Goal: Information Seeking & Learning: Learn about a topic

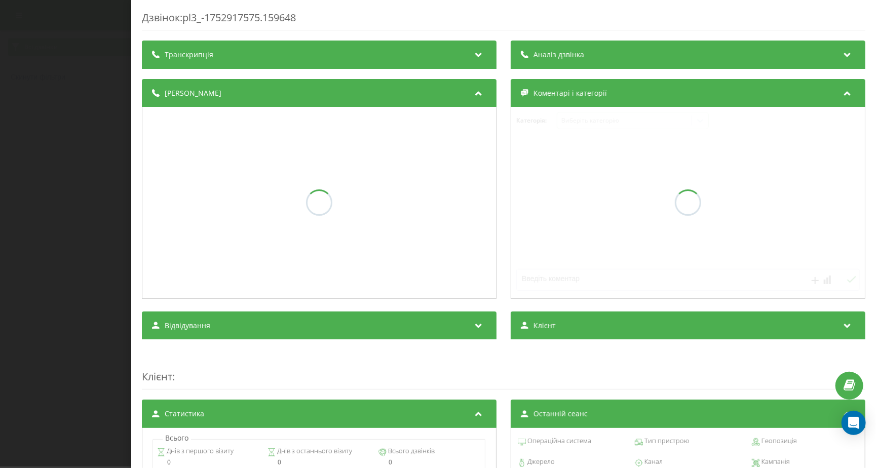
click at [489, 53] on div "Транскрипція" at bounding box center [319, 55] width 354 height 28
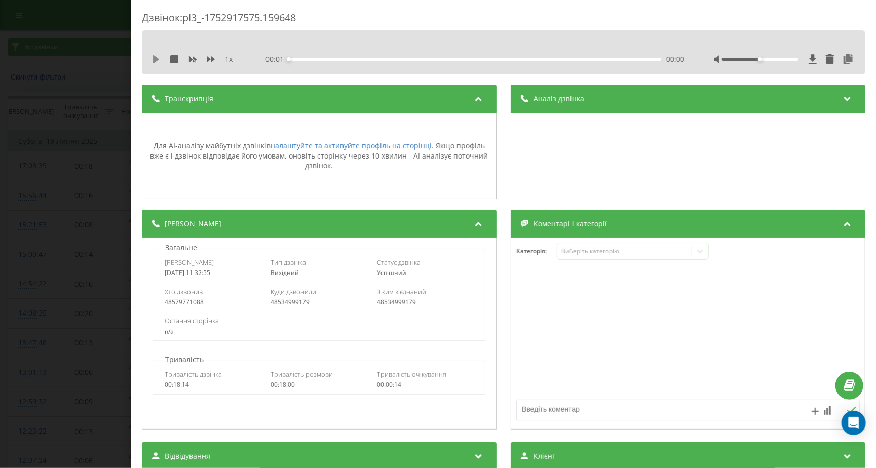
click at [156, 58] on icon at bounding box center [156, 59] width 6 height 8
click at [769, 55] on div at bounding box center [784, 59] width 141 height 10
drag, startPoint x: 769, startPoint y: 59, endPoint x: 784, endPoint y: 59, distance: 15.2
click at [784, 59] on div at bounding box center [760, 59] width 76 height 3
click at [862, 15] on icon "close" at bounding box center [860, 15] width 7 height 8
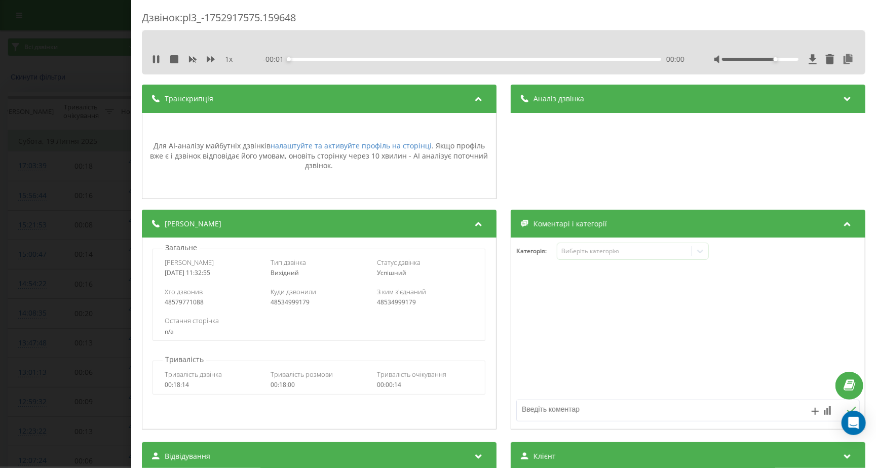
click at [775, 59] on div at bounding box center [760, 59] width 76 height 3
click at [208, 58] on icon at bounding box center [211, 59] width 8 height 6
click at [764, 50] on div "1.25 x - 17:51 00:05 00:05" at bounding box center [503, 52] width 723 height 44
click at [764, 52] on div "1.25 x - 17:50 00:06 00:06" at bounding box center [503, 59] width 708 height 15
click at [764, 55] on div at bounding box center [784, 59] width 141 height 10
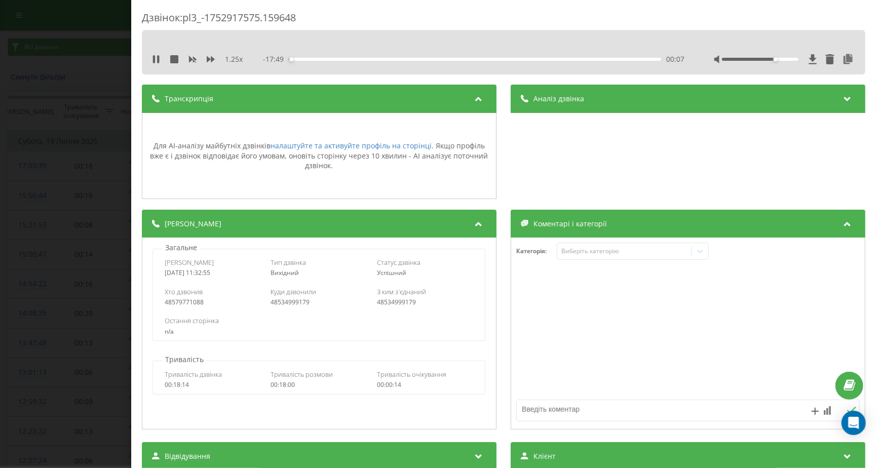
click at [764, 56] on div at bounding box center [784, 59] width 141 height 10
click at [758, 59] on div at bounding box center [760, 59] width 76 height 3
click at [154, 60] on icon at bounding box center [154, 59] width 2 height 8
click at [62, 53] on div "Дзвінок : pl3_-1752917575.159648 1.25 x - 16:47 01:10 01:10 Транскрипція Для AI…" at bounding box center [438, 234] width 876 height 468
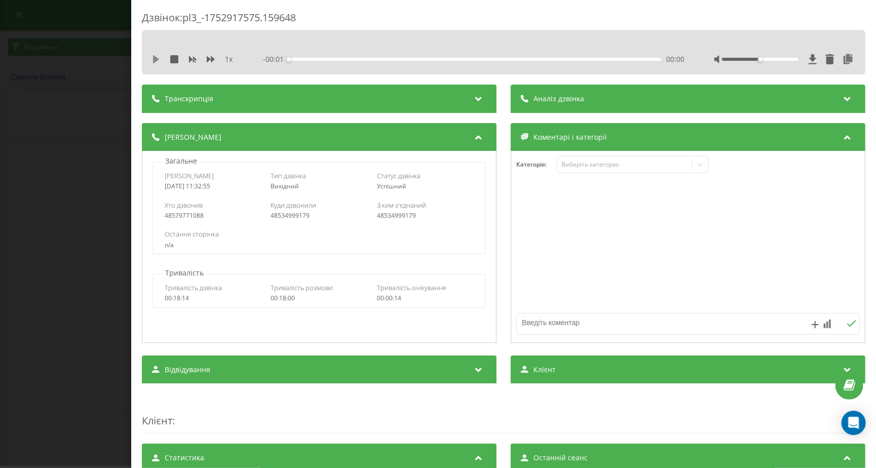
click at [156, 57] on icon at bounding box center [156, 59] width 6 height 8
click at [159, 62] on icon at bounding box center [158, 59] width 2 height 8
click at [149, 54] on div "1 x - 17:57 00:00 00:00" at bounding box center [503, 52] width 723 height 44
click at [154, 62] on icon at bounding box center [156, 59] width 8 height 8
click at [154, 60] on icon at bounding box center [154, 59] width 2 height 8
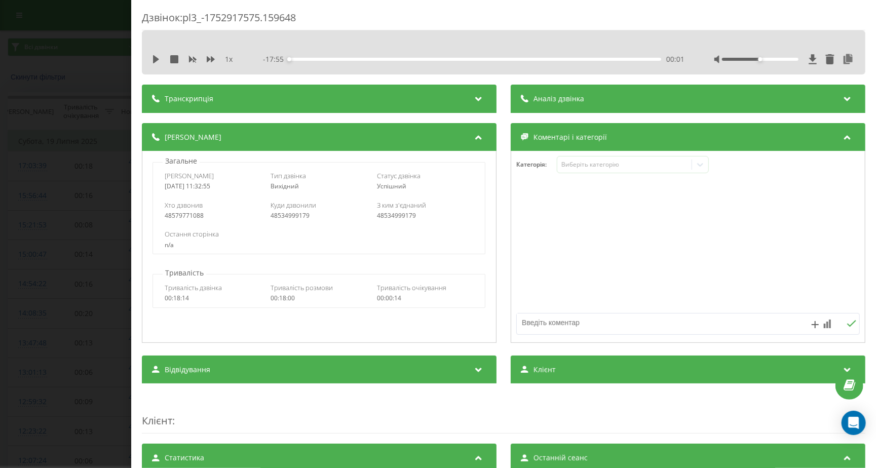
click at [156, 52] on div "1 x - 17:55 00:01 00:01" at bounding box center [503, 59] width 708 height 15
click at [157, 56] on icon at bounding box center [156, 59] width 8 height 8
click at [157, 55] on icon at bounding box center [158, 59] width 2 height 8
click at [157, 55] on icon at bounding box center [156, 59] width 8 height 8
click at [301, 56] on div "- 17:51 00:05 00:05" at bounding box center [474, 59] width 422 height 10
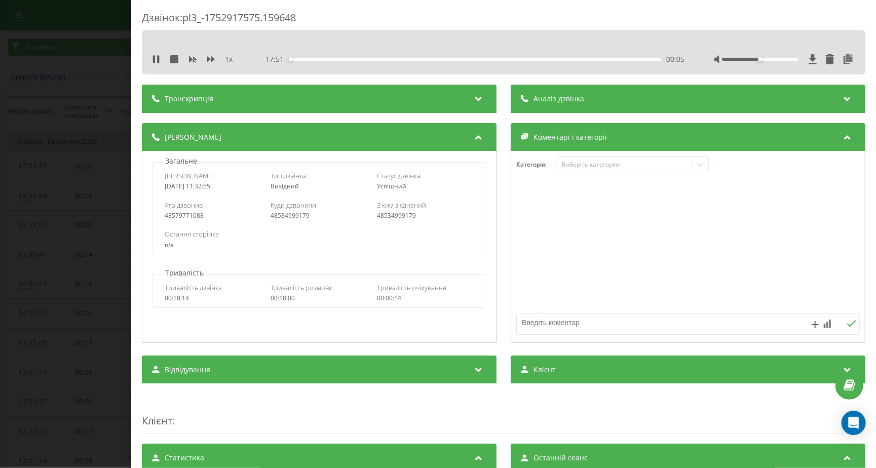
click at [301, 59] on div "00:05" at bounding box center [475, 59] width 373 height 3
click at [215, 58] on div "1 x" at bounding box center [197, 59] width 91 height 10
click at [208, 58] on icon at bounding box center [211, 59] width 8 height 6
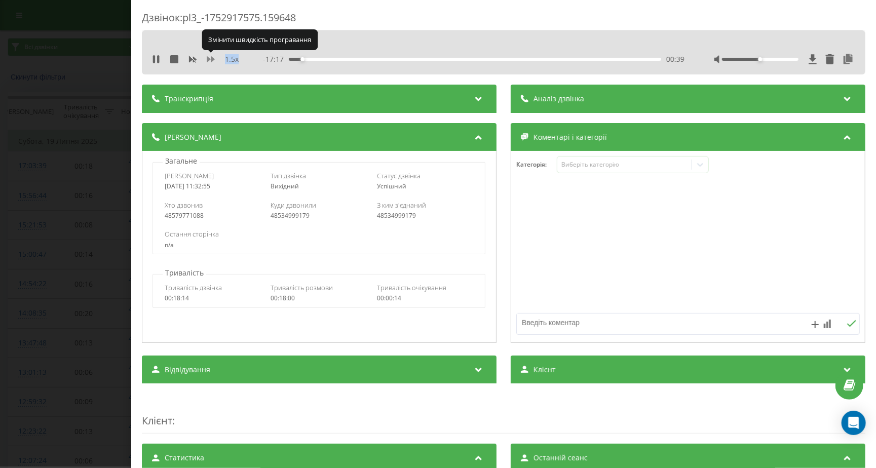
click at [208, 58] on icon at bounding box center [211, 59] width 8 height 6
click at [775, 56] on div at bounding box center [784, 59] width 141 height 10
click at [777, 56] on div at bounding box center [784, 59] width 141 height 10
drag, startPoint x: 777, startPoint y: 60, endPoint x: 810, endPoint y: 65, distance: 32.7
click at [812, 64] on div at bounding box center [784, 59] width 141 height 10
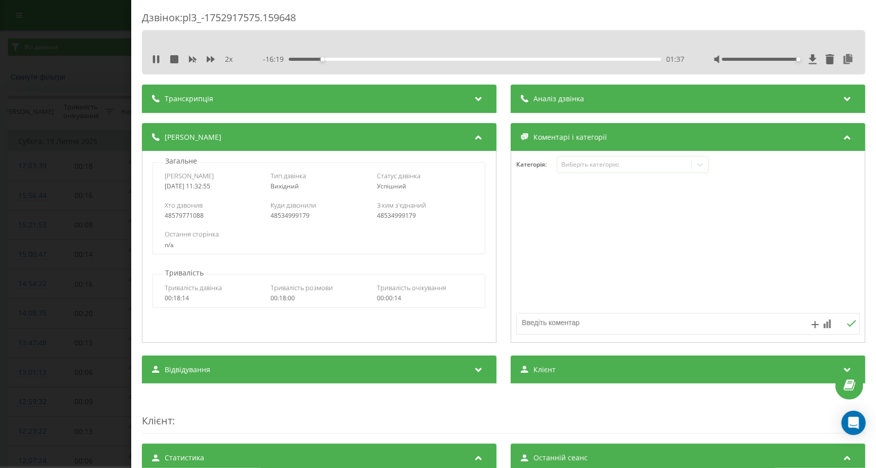
click at [225, 59] on span "2 x" at bounding box center [229, 59] width 8 height 10
click at [214, 59] on icon at bounding box center [211, 59] width 8 height 6
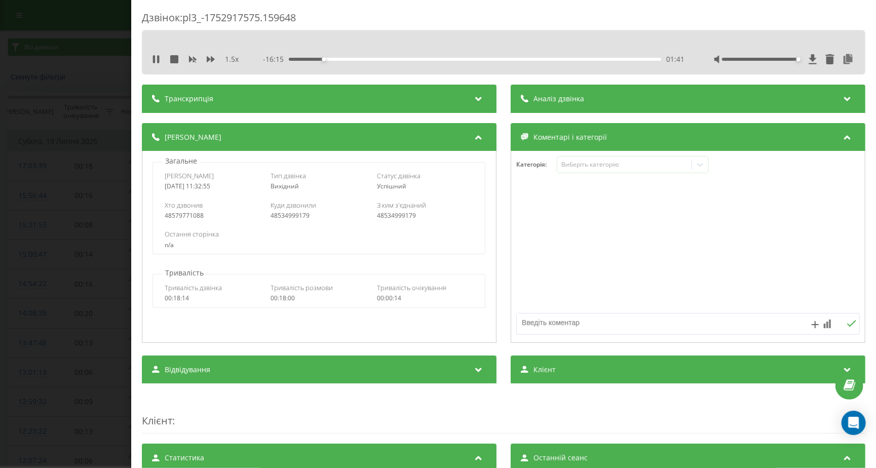
click at [318, 58] on div "01:41" at bounding box center [475, 59] width 373 height 3
click at [366, 59] on div "03:43" at bounding box center [475, 59] width 373 height 3
click at [363, 59] on div "03:44" at bounding box center [475, 59] width 373 height 3
click at [352, 58] on div "03:42" at bounding box center [475, 59] width 373 height 3
click at [209, 60] on icon at bounding box center [211, 59] width 8 height 6
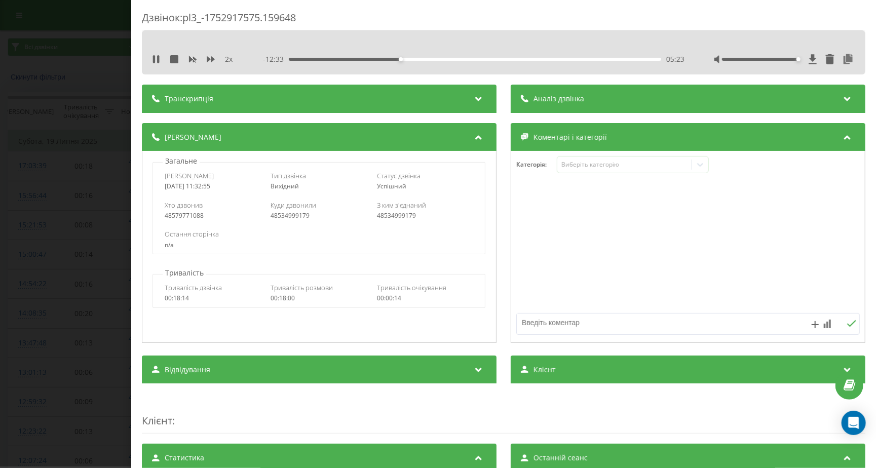
click at [423, 59] on div "05:23" at bounding box center [475, 59] width 373 height 3
click at [417, 59] on div "00:01" at bounding box center [475, 59] width 373 height 3
drag, startPoint x: 418, startPoint y: 60, endPoint x: 423, endPoint y: 60, distance: 5.6
click at [423, 60] on div "06:28" at bounding box center [423, 59] width 4 height 4
click at [454, 56] on div "- 17:56 00:00 00:00" at bounding box center [474, 59] width 422 height 10
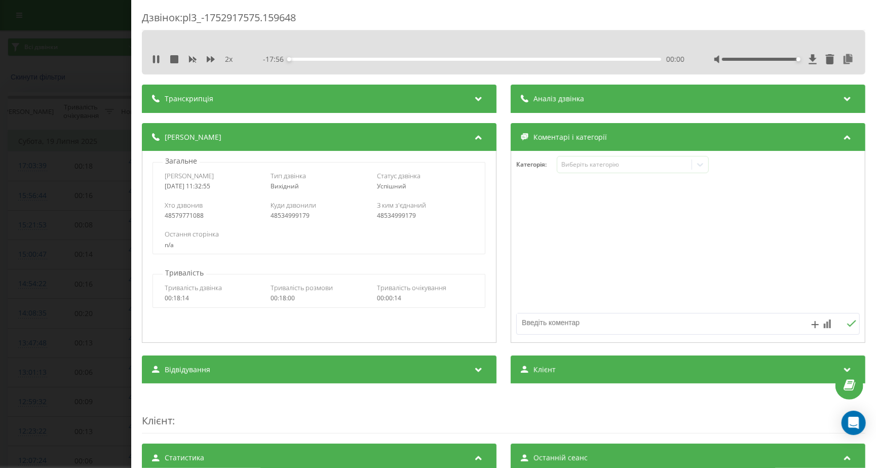
click at [457, 56] on div "- 17:56 00:00 00:00" at bounding box center [474, 59] width 422 height 10
click at [457, 57] on div "- 17:55 00:01 00:01" at bounding box center [474, 59] width 422 height 10
click at [457, 59] on div "08:06" at bounding box center [475, 59] width 373 height 3
click at [520, 59] on div "11:08" at bounding box center [475, 59] width 373 height 3
click at [558, 58] on div "12:30" at bounding box center [475, 59] width 373 height 3
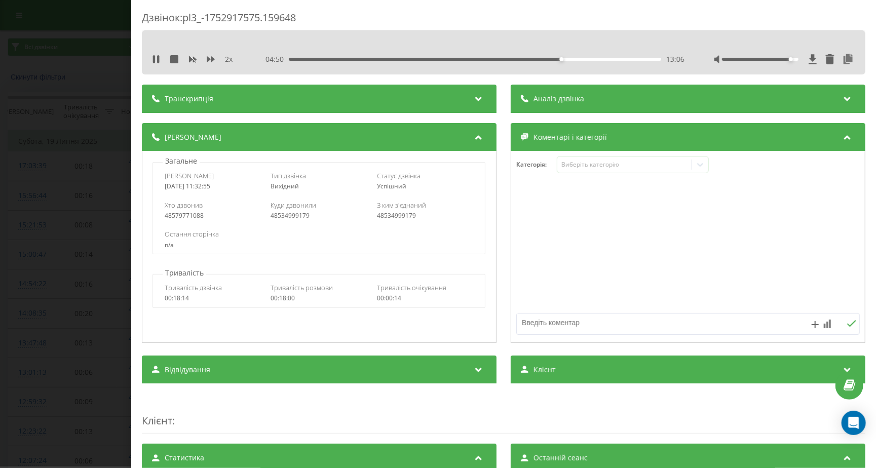
drag, startPoint x: 787, startPoint y: 59, endPoint x: 801, endPoint y: 60, distance: 14.2
click at [801, 60] on div at bounding box center [784, 59] width 141 height 10
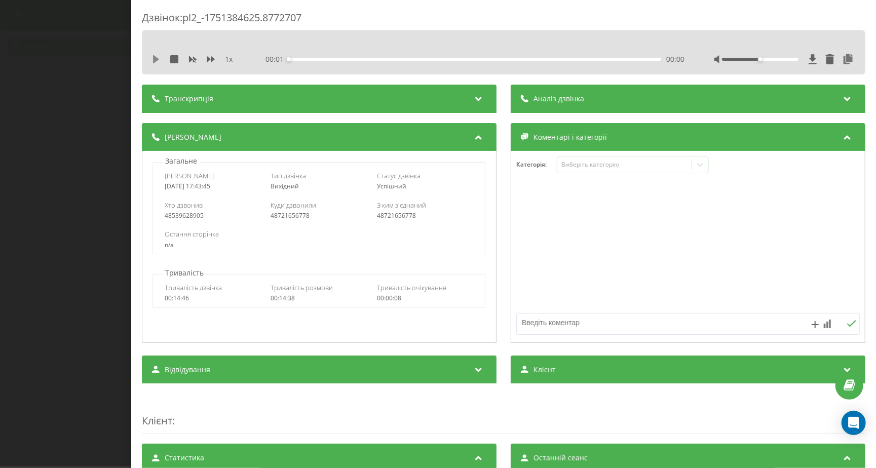
click at [156, 58] on icon at bounding box center [156, 59] width 6 height 8
click at [771, 59] on div at bounding box center [760, 59] width 76 height 3
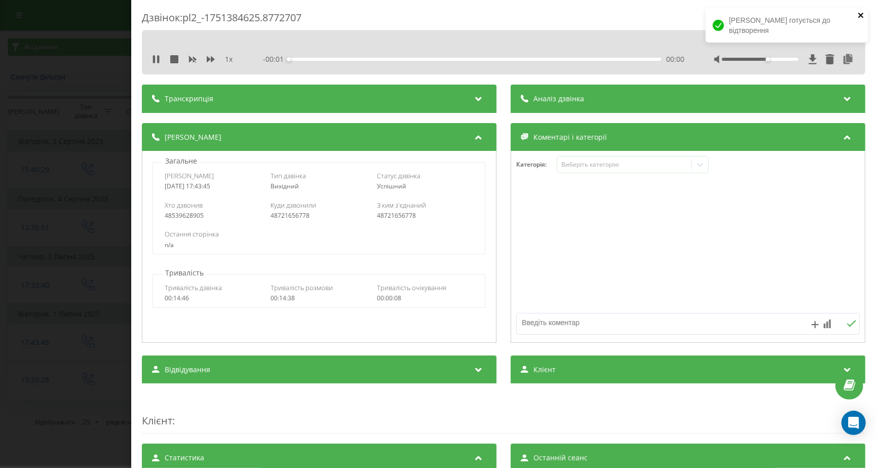
click at [862, 18] on icon "close" at bounding box center [860, 15] width 5 height 5
drag, startPoint x: 776, startPoint y: 60, endPoint x: 768, endPoint y: 62, distance: 7.9
click at [768, 62] on div at bounding box center [784, 59] width 141 height 10
click at [211, 58] on icon at bounding box center [211, 59] width 8 height 6
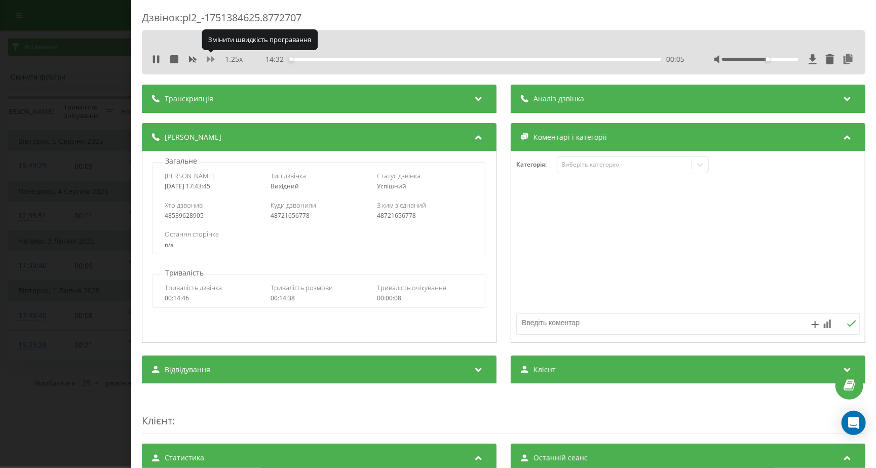
click at [211, 58] on icon at bounding box center [211, 59] width 8 height 6
click at [390, 56] on div "- 10:32 04:06 04:06" at bounding box center [474, 59] width 422 height 10
click at [388, 60] on div "03:55" at bounding box center [475, 59] width 373 height 3
click at [385, 59] on div "03:58" at bounding box center [475, 59] width 373 height 3
click at [382, 57] on div "- 10:43 03:54 03:54" at bounding box center [474, 59] width 422 height 10
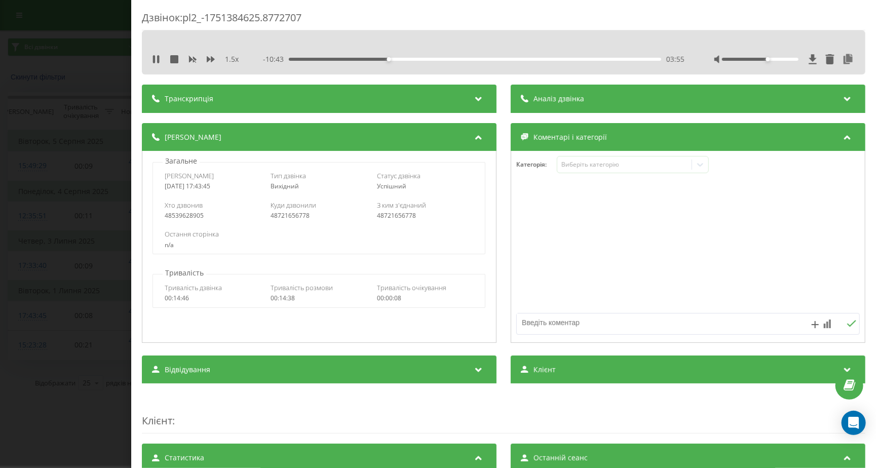
click at [382, 59] on div "03:55" at bounding box center [475, 59] width 373 height 3
click at [413, 60] on div "04:52" at bounding box center [475, 59] width 373 height 3
click at [784, 2] on div "Дзвінок : pl2_-1751384625.8772707 1.5 x - 09:43 04:55 04:55 Транскрипція Для AI…" at bounding box center [503, 234] width 744 height 468
click at [153, 60] on icon at bounding box center [154, 59] width 2 height 8
click at [153, 60] on icon at bounding box center [156, 59] width 6 height 8
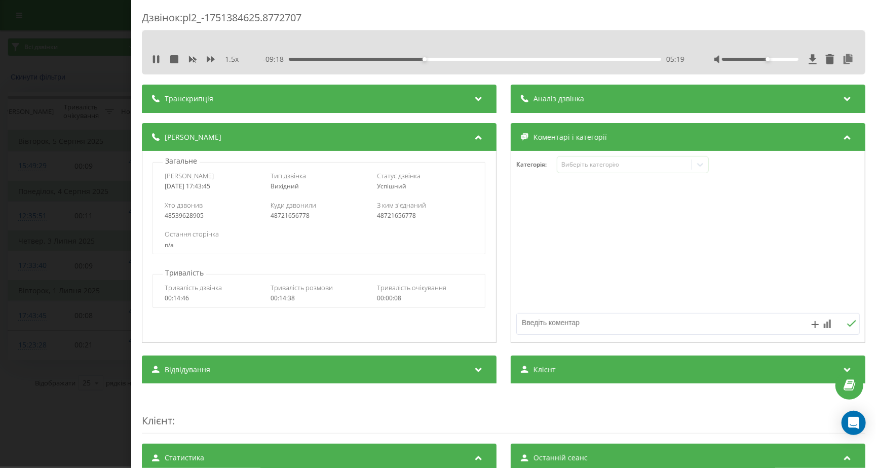
click at [493, 59] on div "05:19" at bounding box center [475, 59] width 373 height 3
click at [567, 59] on div "09:26" at bounding box center [475, 59] width 373 height 3
click at [206, 56] on div "1.5 x" at bounding box center [197, 59] width 91 height 10
click at [775, 60] on div at bounding box center [760, 59] width 76 height 3
click at [770, 59] on div at bounding box center [760, 59] width 76 height 3
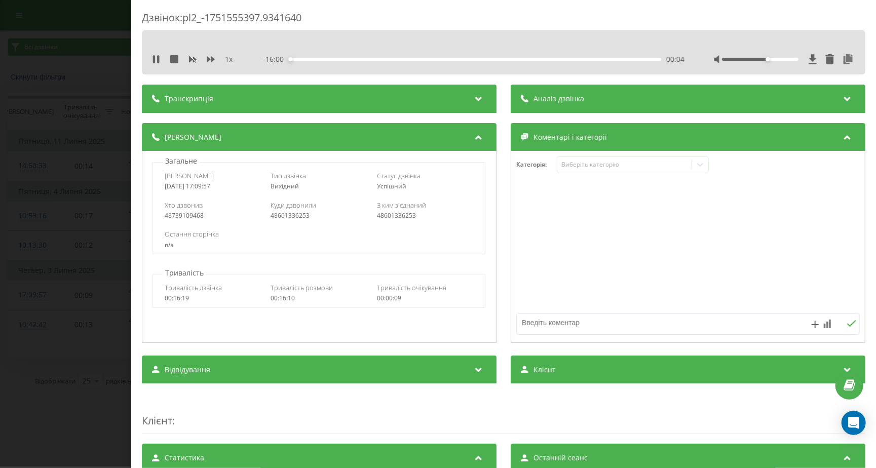
click at [212, 52] on div "1 x - 16:00 00:04 00:04" at bounding box center [503, 52] width 723 height 44
click at [212, 60] on icon at bounding box center [211, 59] width 8 height 6
click at [393, 58] on div "04:19" at bounding box center [475, 59] width 373 height 3
click at [848, 58] on icon at bounding box center [848, 59] width 12 height 10
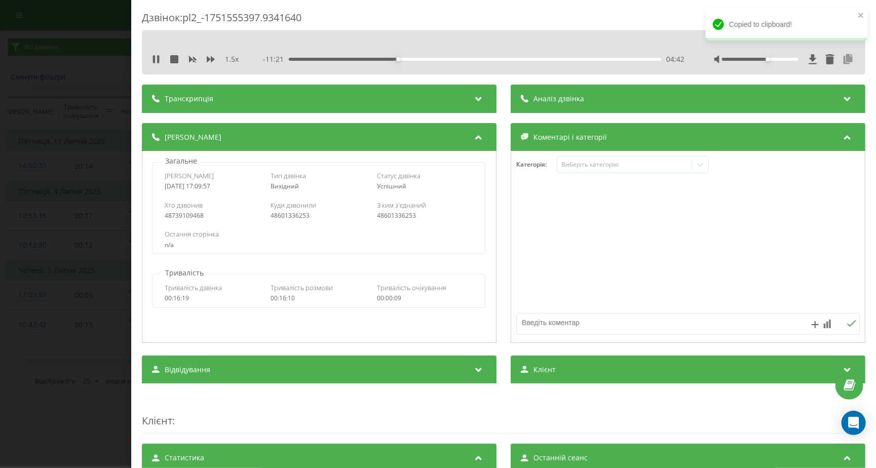
click at [848, 58] on icon at bounding box center [848, 59] width 12 height 10
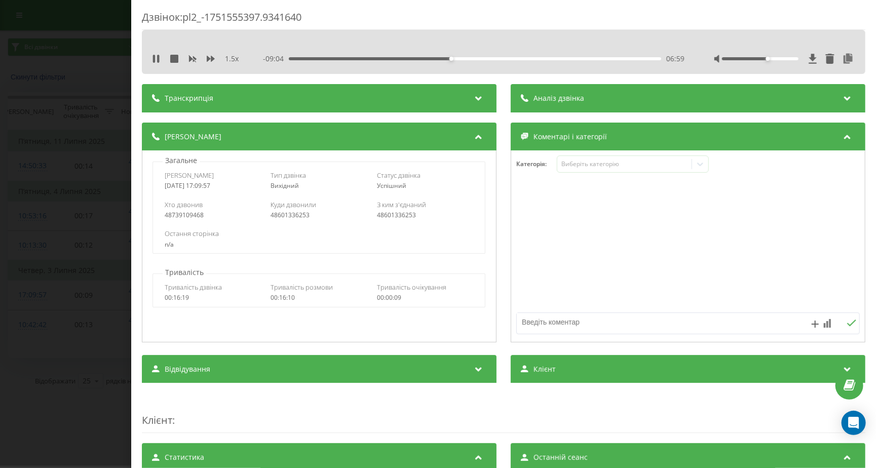
click at [516, 59] on div "06:59" at bounding box center [475, 58] width 373 height 3
click at [599, 58] on div "13:22" at bounding box center [475, 58] width 373 height 3
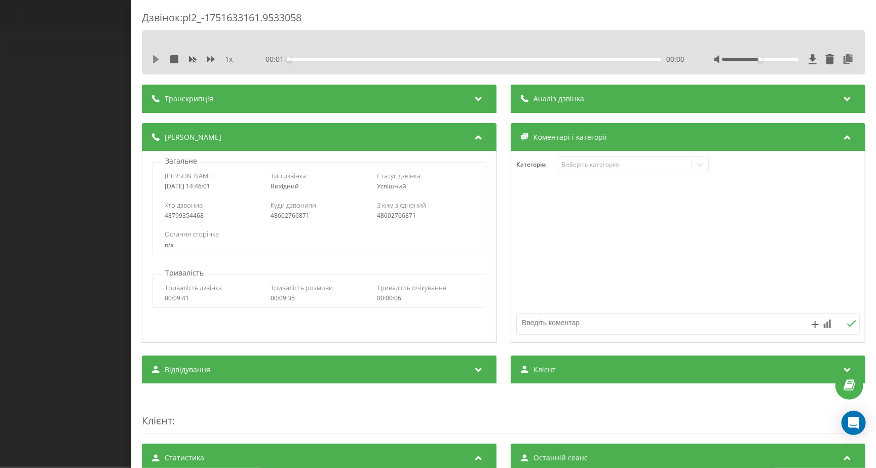
click at [160, 60] on icon at bounding box center [156, 59] width 8 height 8
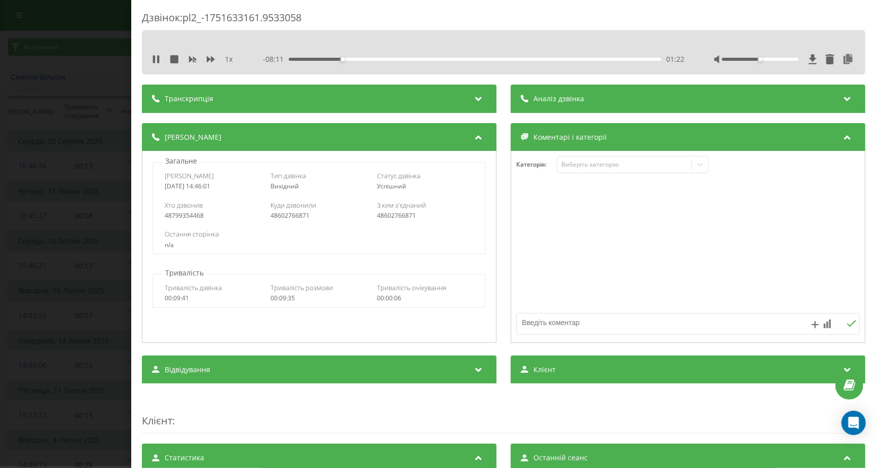
click at [151, 66] on div "1 x - 08:11 01:22 01:22" at bounding box center [503, 52] width 723 height 44
click at [152, 63] on button at bounding box center [156, 59] width 8 height 8
drag, startPoint x: 762, startPoint y: 15, endPoint x: 662, endPoint y: 31, distance: 100.5
click at [663, 31] on div "1 x - 08:11 01:23 01:23" at bounding box center [503, 52] width 723 height 44
click at [95, 102] on div "Дзвінок : pl2_-1751633161.9533058 1 x - 08:11 01:23 01:23 Транскрипція Для AI-а…" at bounding box center [438, 234] width 876 height 468
